Goal: Communication & Community: Answer question/provide support

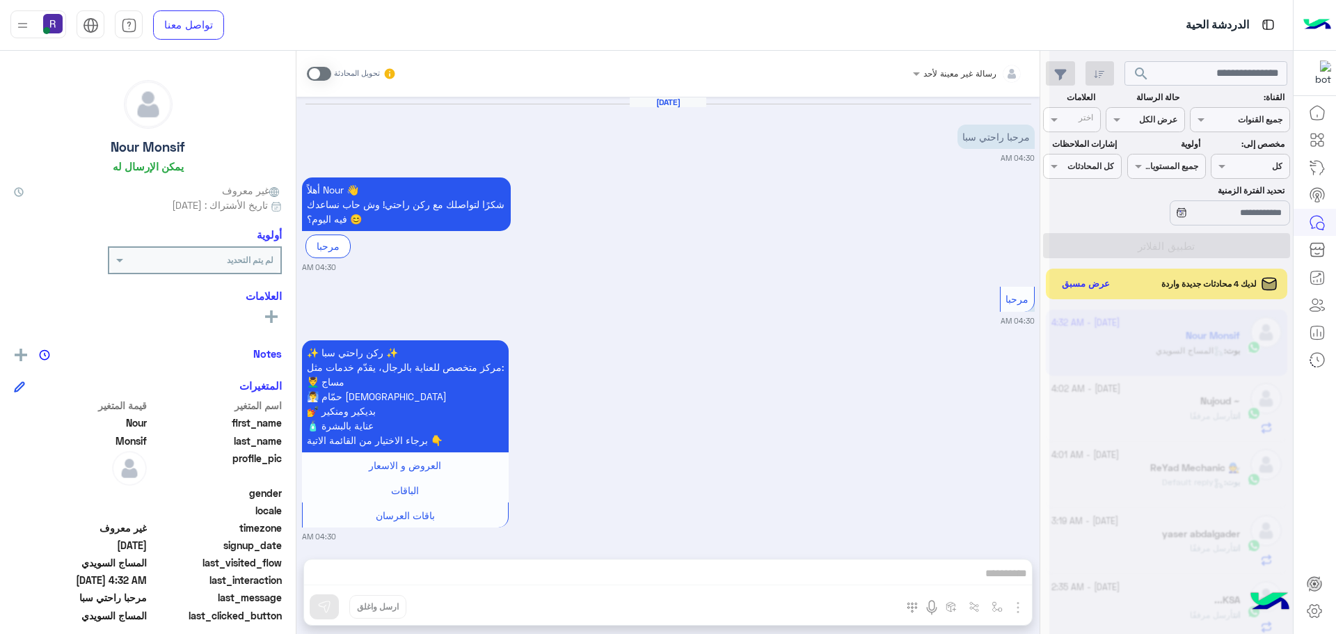
scroll to position [1031, 0]
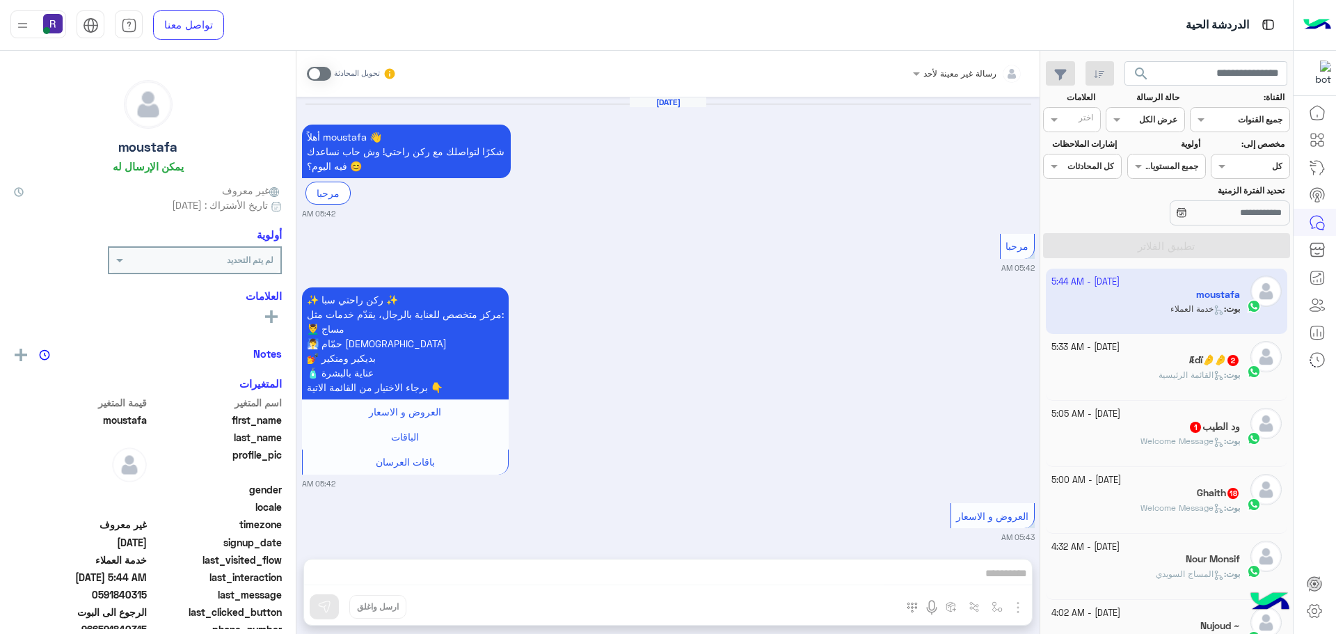
scroll to position [1338, 0]
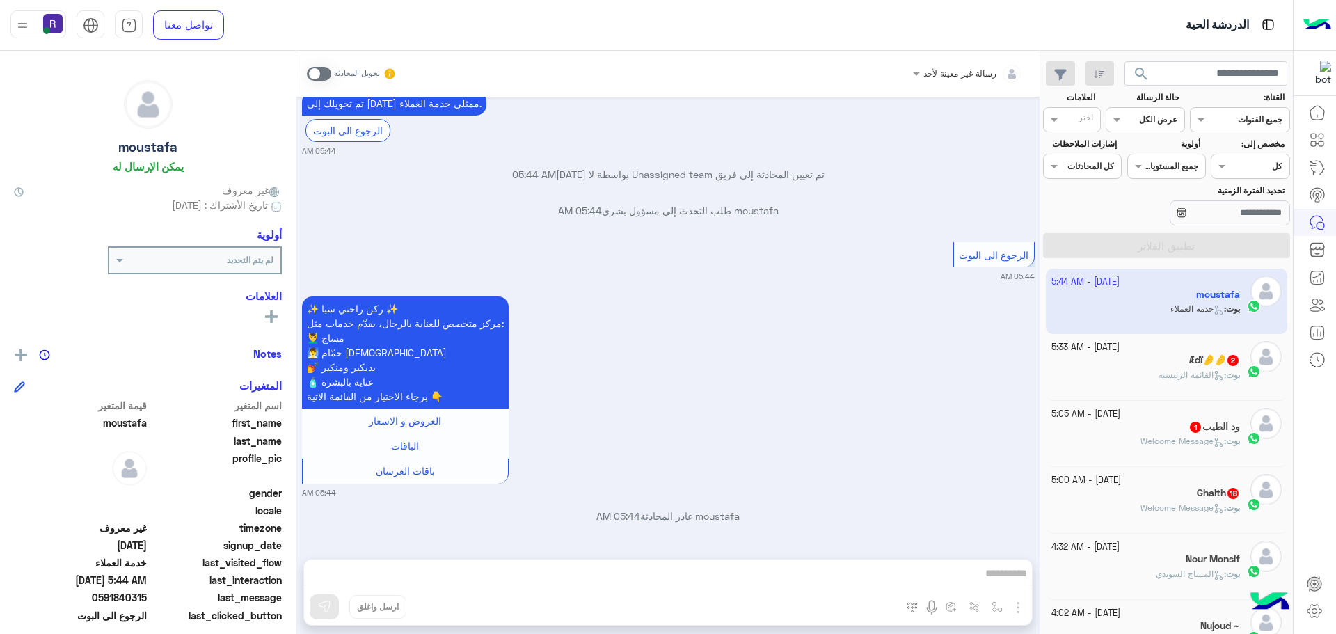
click at [1159, 372] on span "القائمة الرئيسية" at bounding box center [1191, 375] width 65 height 10
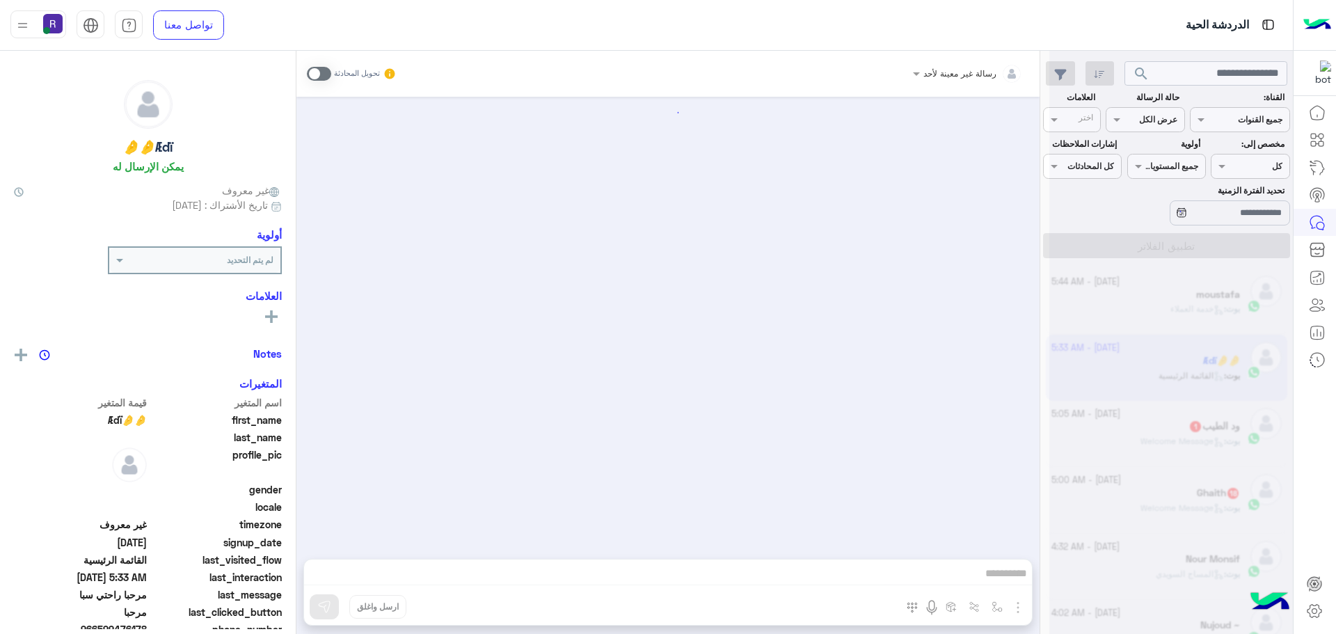
scroll to position [8, 0]
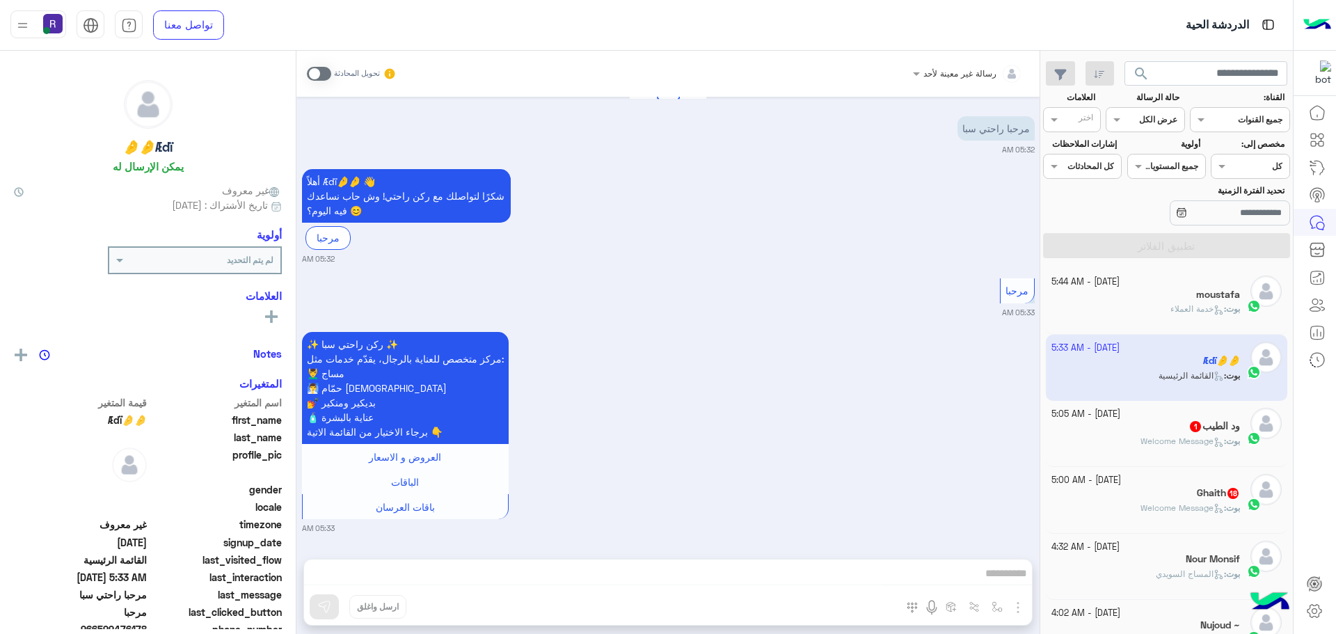
click at [1155, 408] on div "[DATE] - 5:05 AM" at bounding box center [1146, 414] width 189 height 13
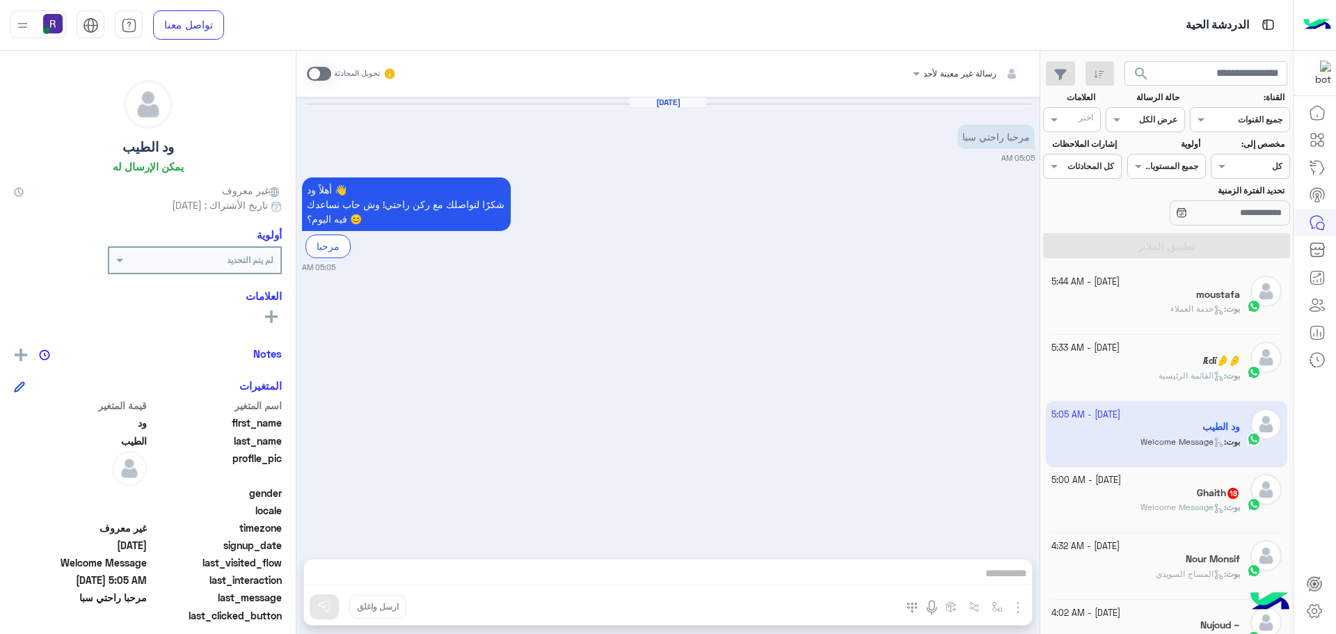
click at [1162, 484] on div "[DATE] - 5:00 AM" at bounding box center [1146, 480] width 189 height 13
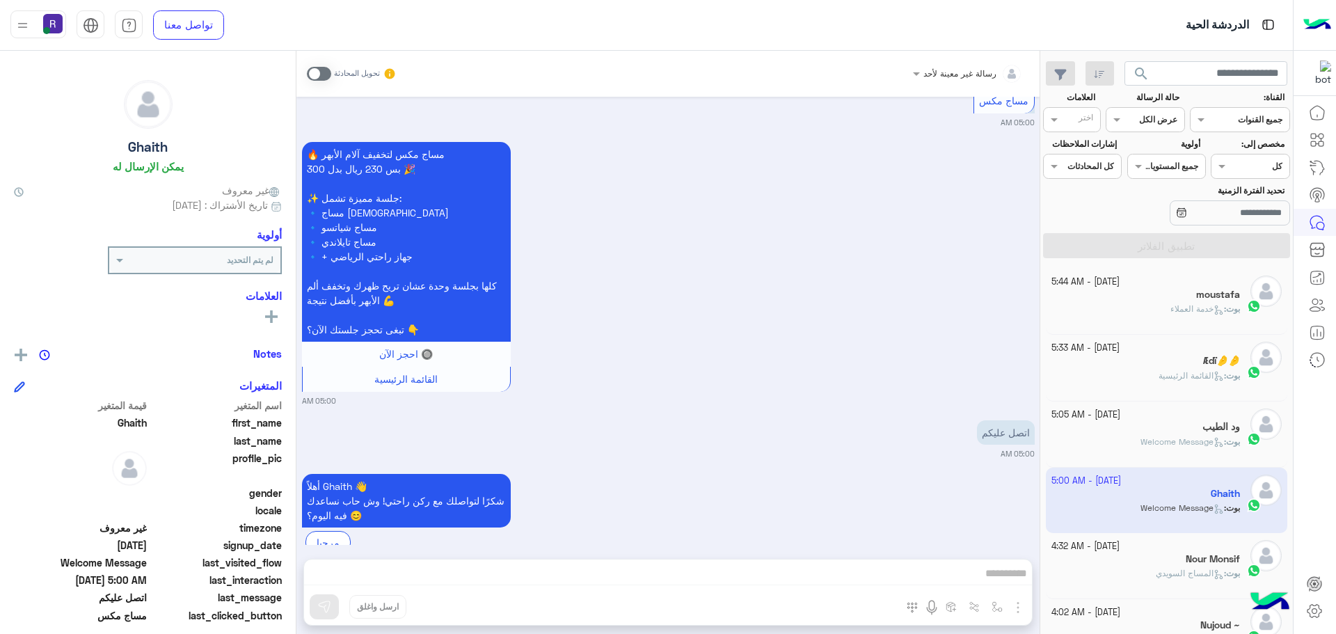
scroll to position [1572, 0]
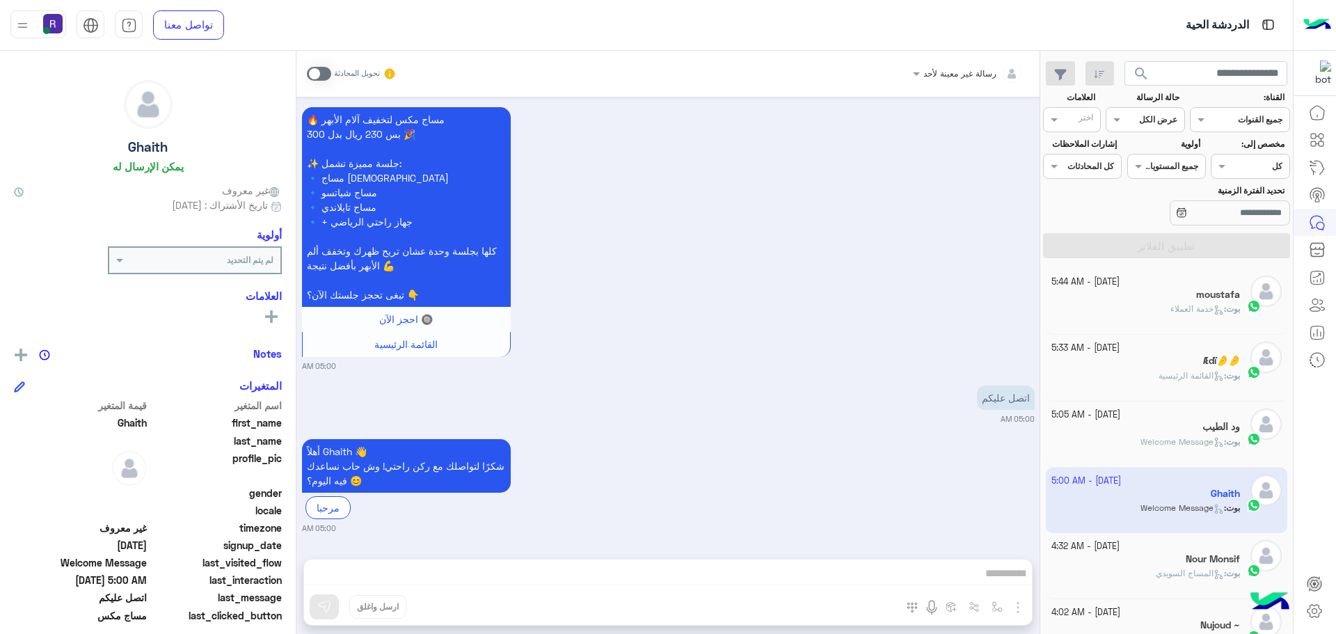
click at [1183, 301] on div "moustafa" at bounding box center [1146, 296] width 189 height 15
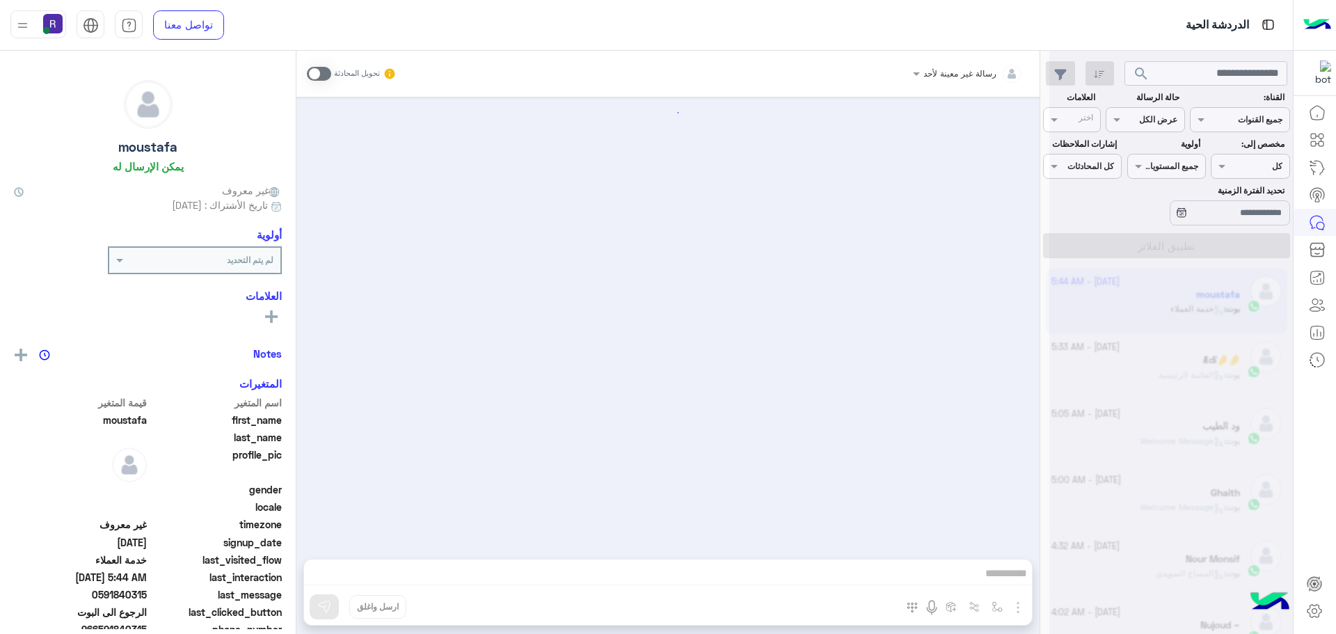
scroll to position [1338, 0]
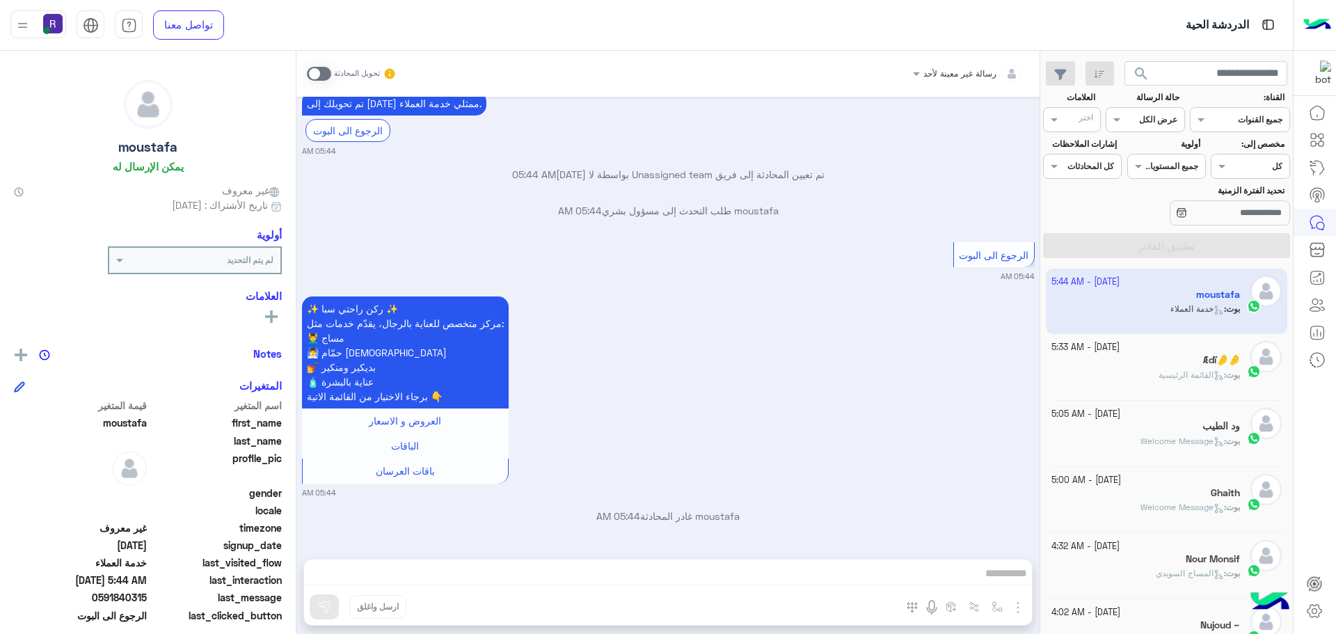
click at [1174, 373] on span "القائمة الرئيسية" at bounding box center [1191, 375] width 65 height 10
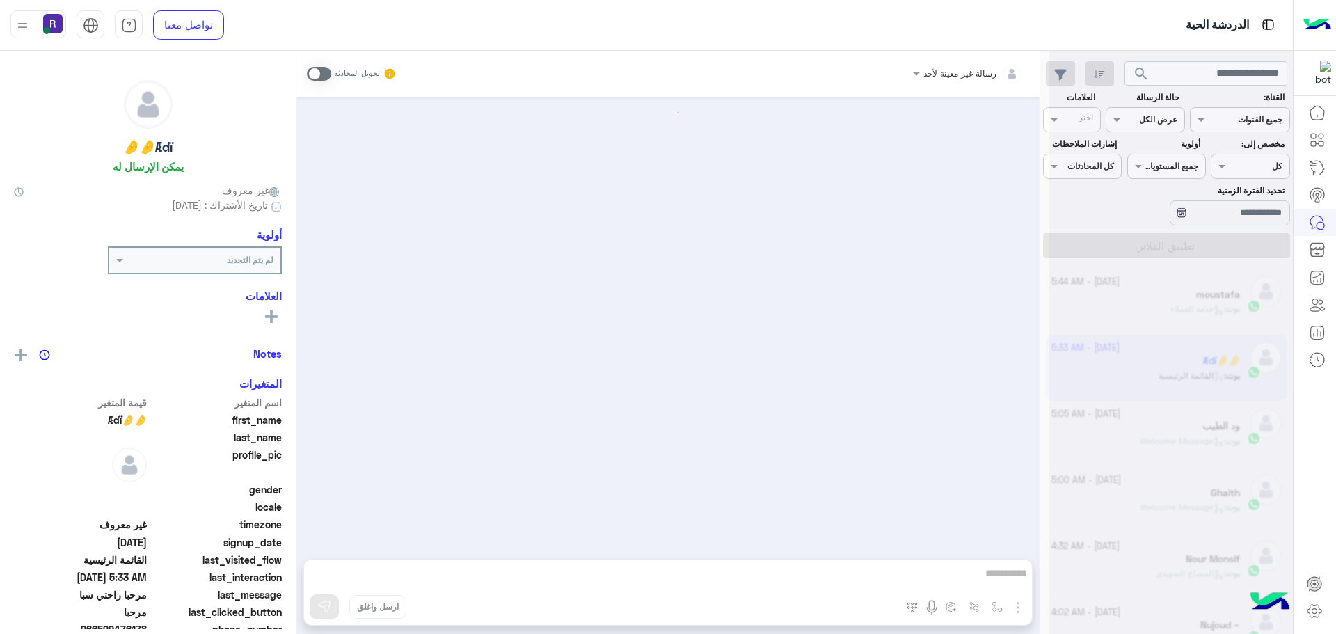
scroll to position [8, 0]
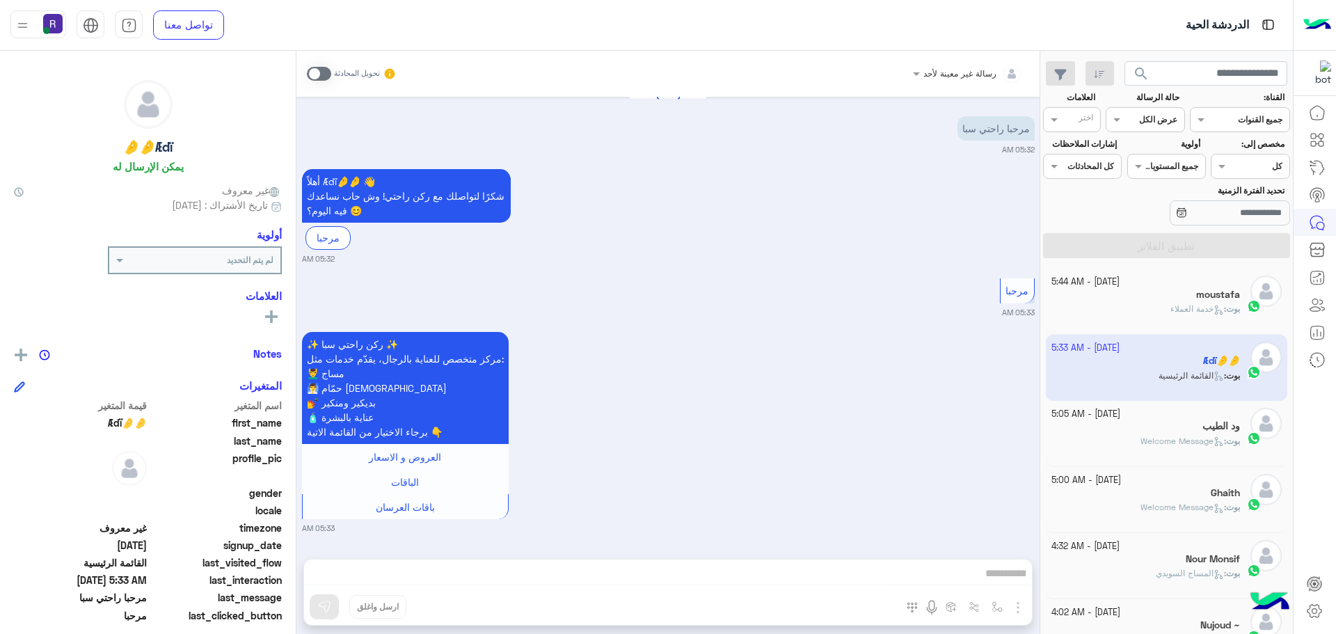
click at [1155, 293] on div "moustafa" at bounding box center [1146, 296] width 189 height 15
